Goal: Book appointment/travel/reservation

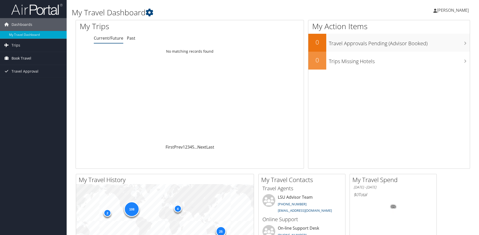
click at [18, 55] on span "Book Travel" at bounding box center [22, 58] width 20 height 13
click at [39, 76] on link "Book/Manage Online Trips" at bounding box center [33, 76] width 67 height 8
click at [22, 76] on link "Book/Manage Online Trips" at bounding box center [33, 76] width 67 height 8
